Goal: Task Accomplishment & Management: Complete application form

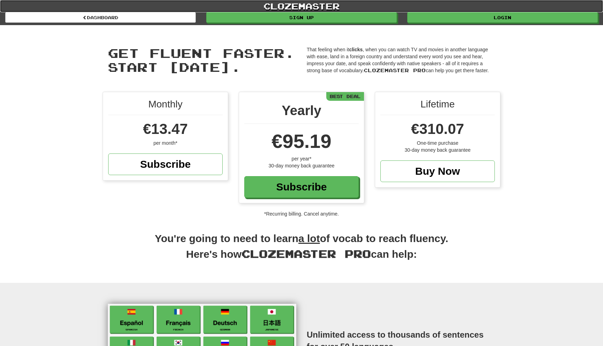
click at [312, 5] on link "clozemaster" at bounding box center [301, 6] width 603 height 12
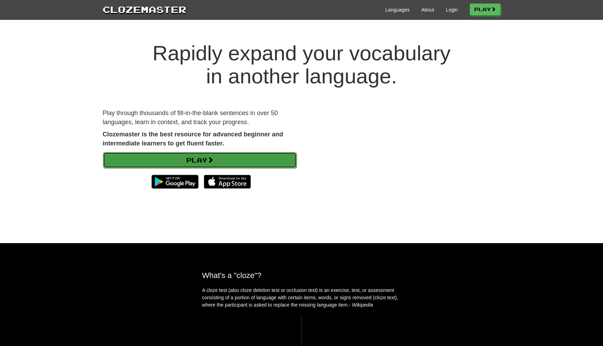
click at [236, 159] on link "Play" at bounding box center [200, 160] width 194 height 16
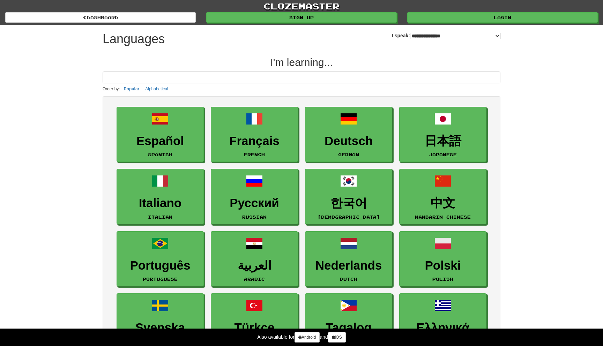
select select "*******"
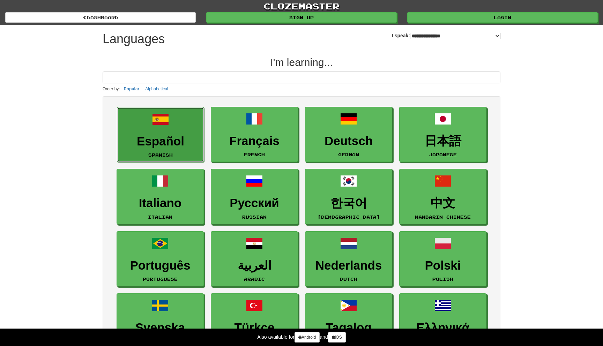
click at [197, 137] on h3 "Español" at bounding box center [161, 142] width 80 height 14
